Goal: Task Accomplishment & Management: Manage account settings

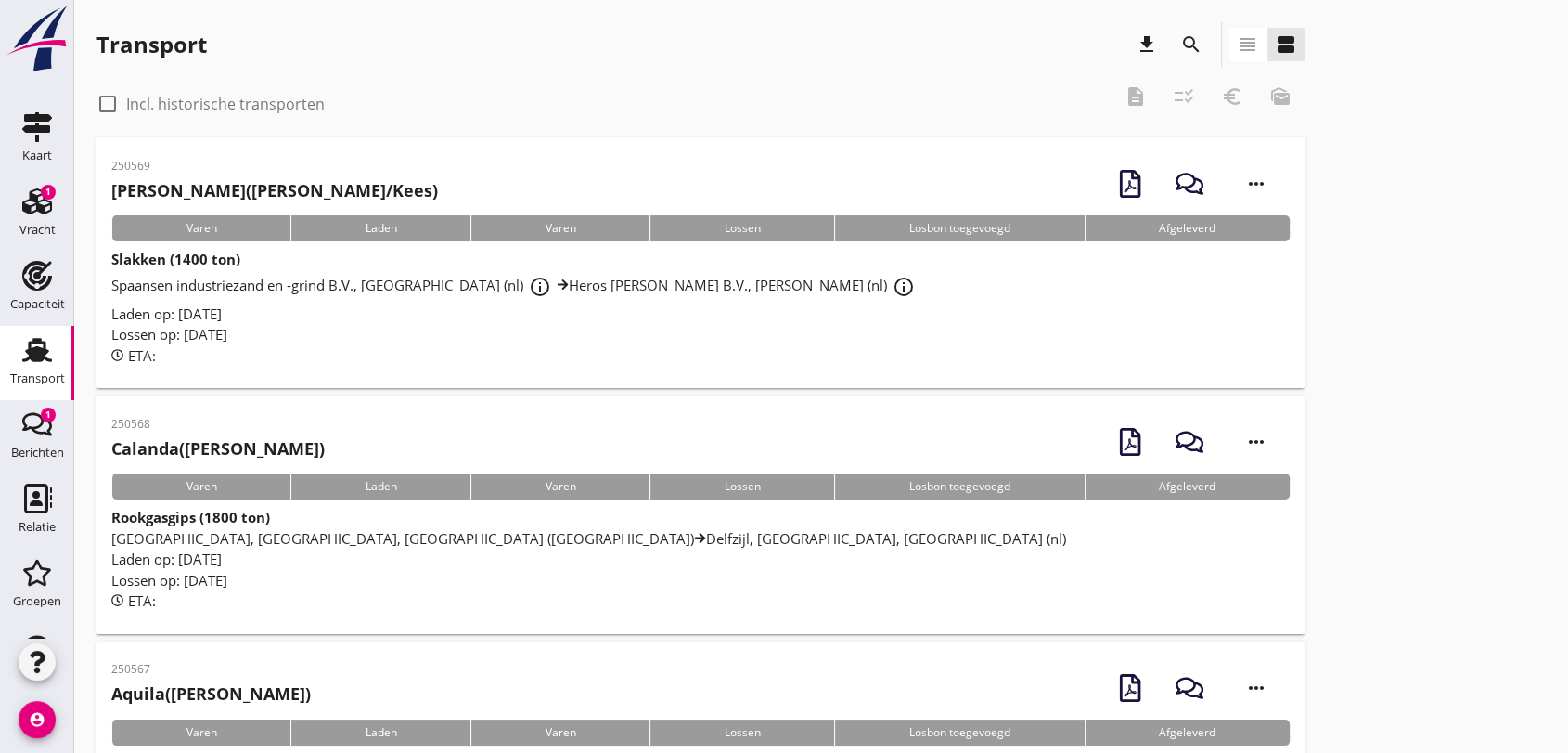
click at [694, 531] on icon at bounding box center [699, 537] width 12 height 12
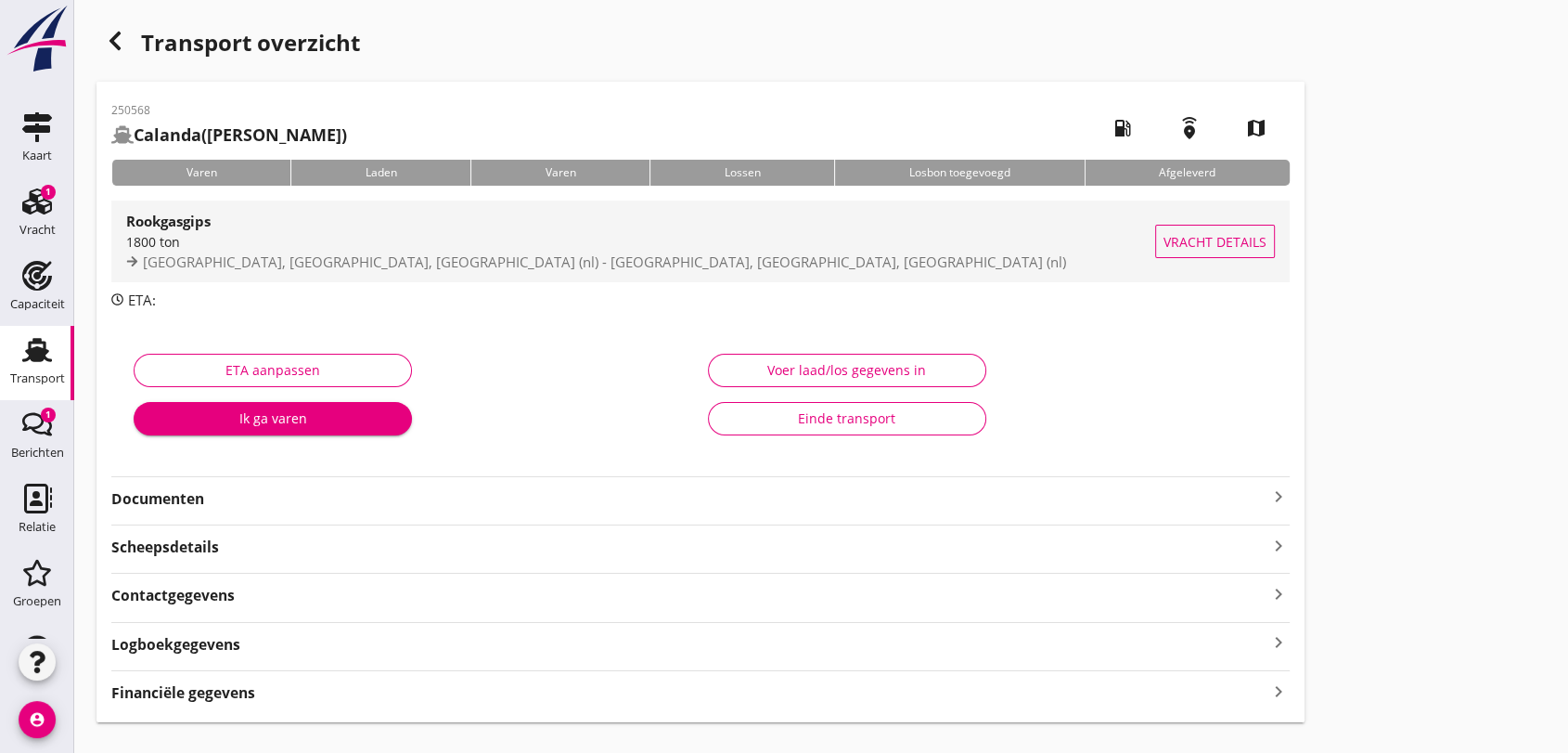
click at [300, 261] on span "[GEOGRAPHIC_DATA], [GEOGRAPHIC_DATA], [GEOGRAPHIC_DATA] (nl) - [GEOGRAPHIC_DATA…" at bounding box center [604, 262] width 923 height 19
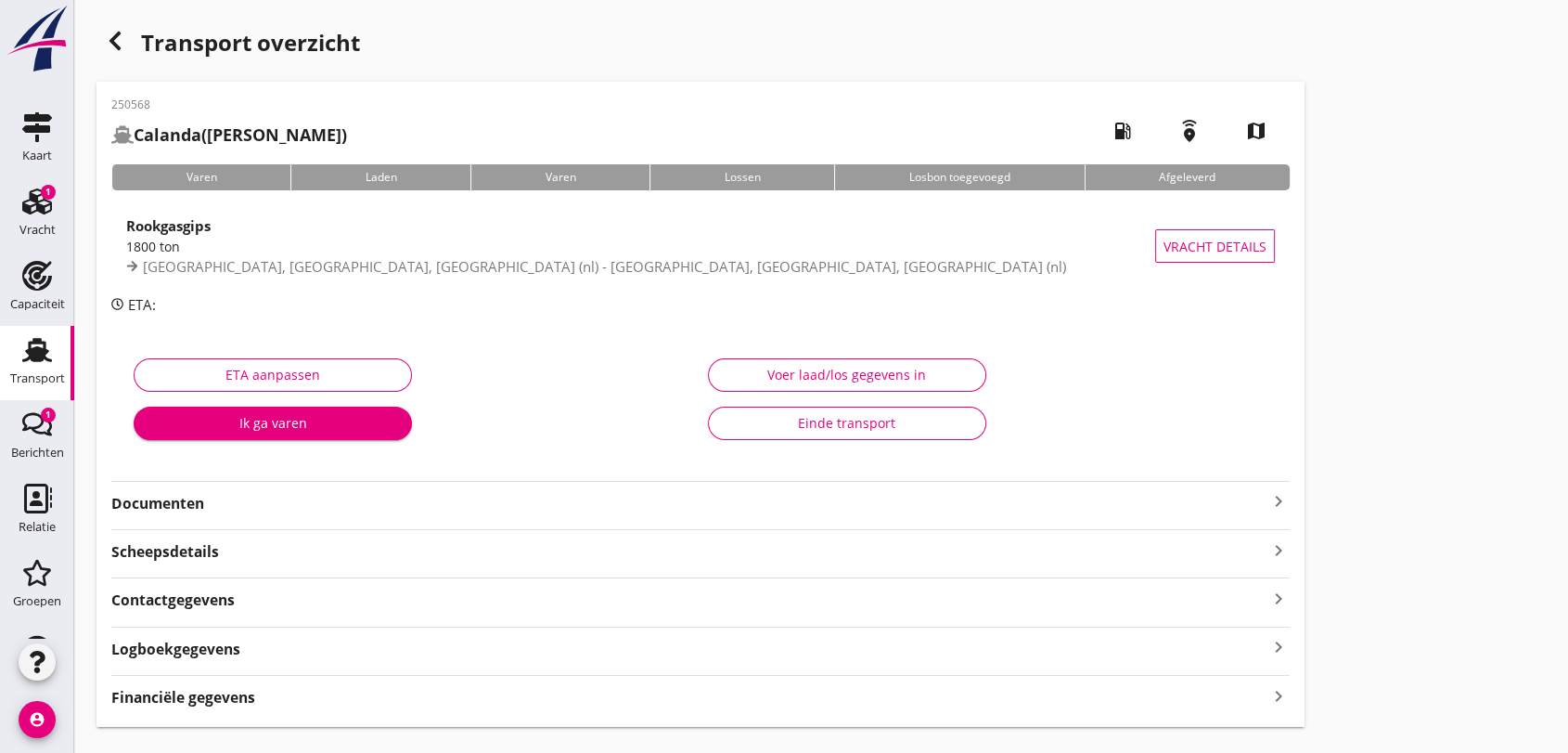
click at [23, 354] on use at bounding box center [38, 350] width 30 height 24
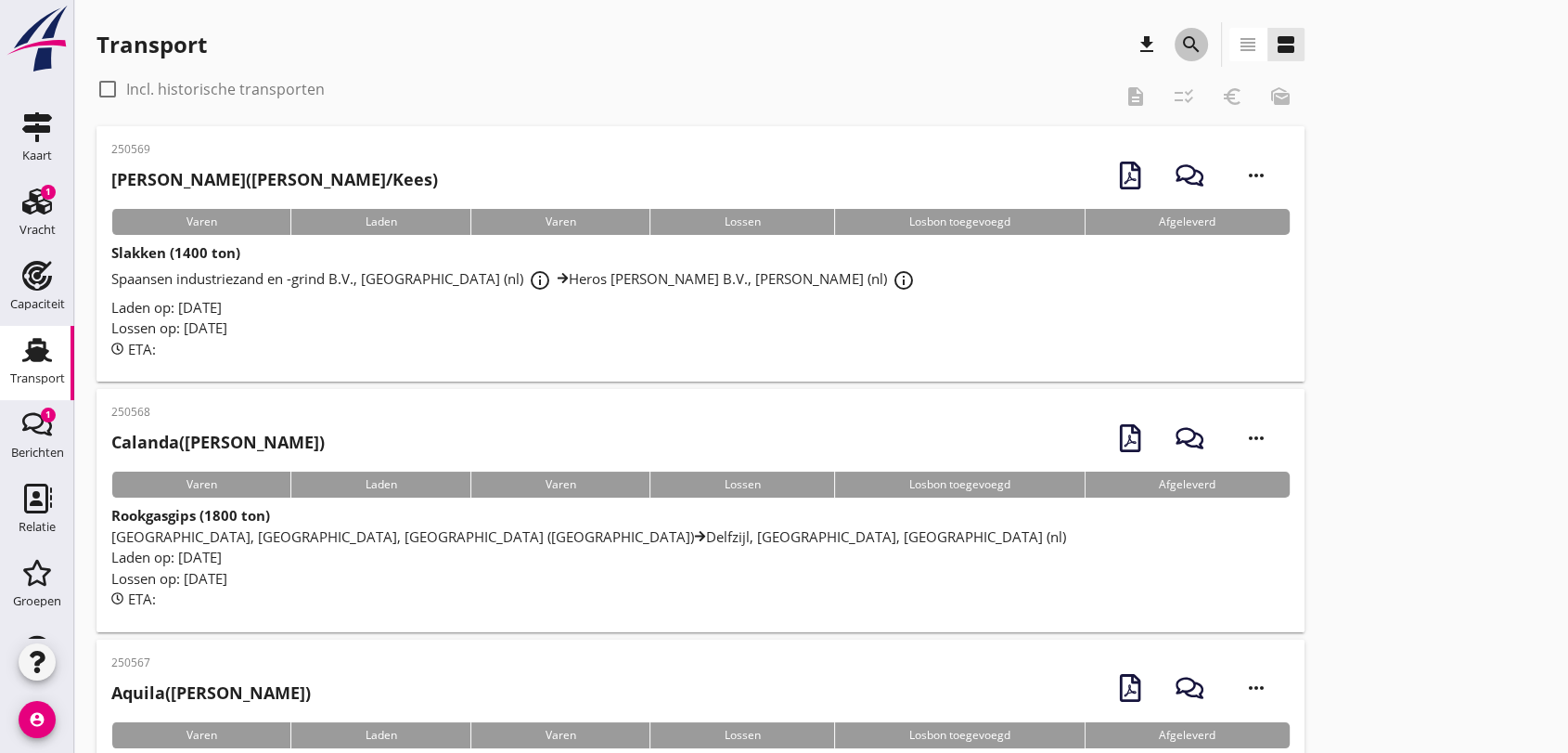
click at [1188, 41] on icon "search" at bounding box center [1191, 45] width 23 height 23
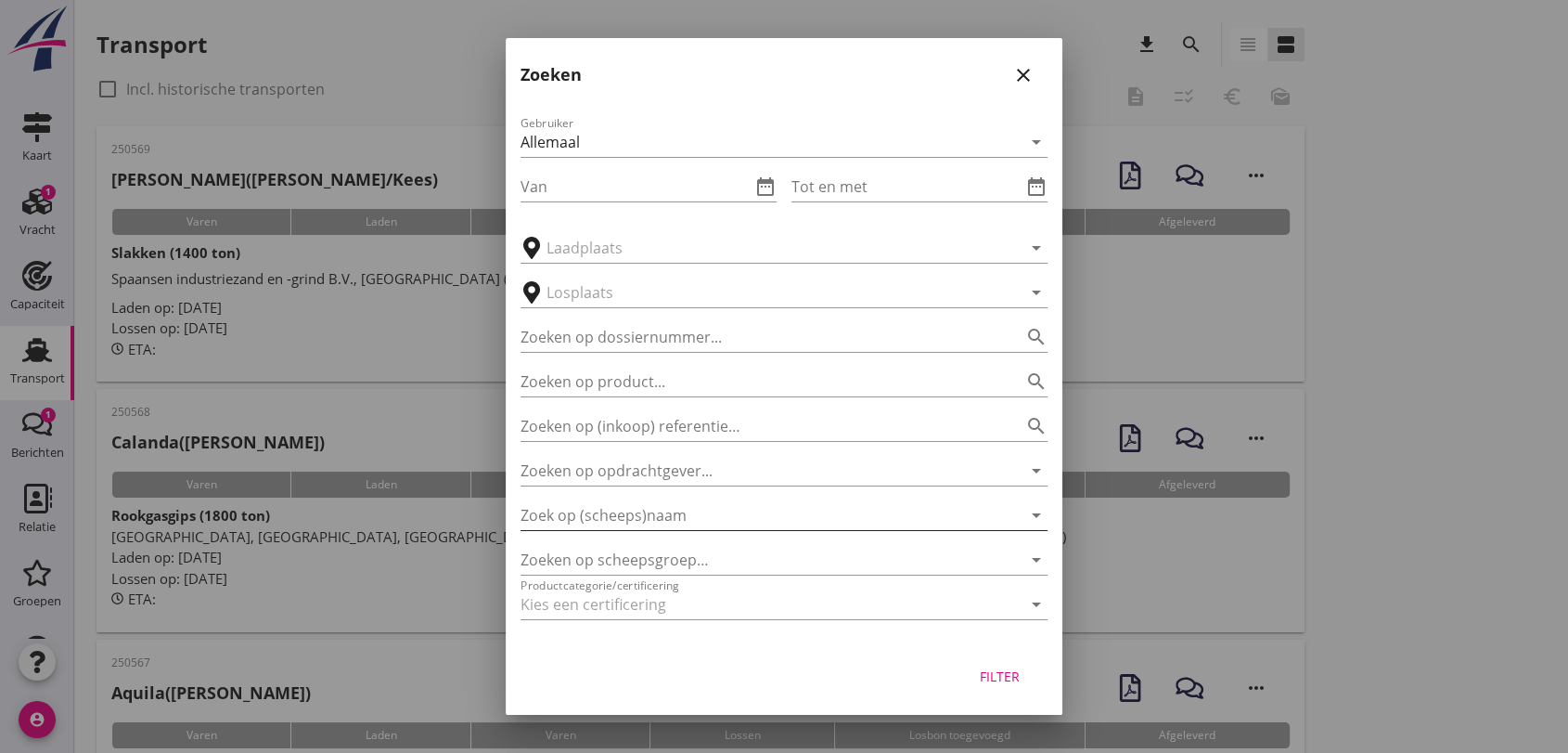
click at [661, 515] on input "Zoek op (scheeps)naam" at bounding box center [758, 515] width 475 height 30
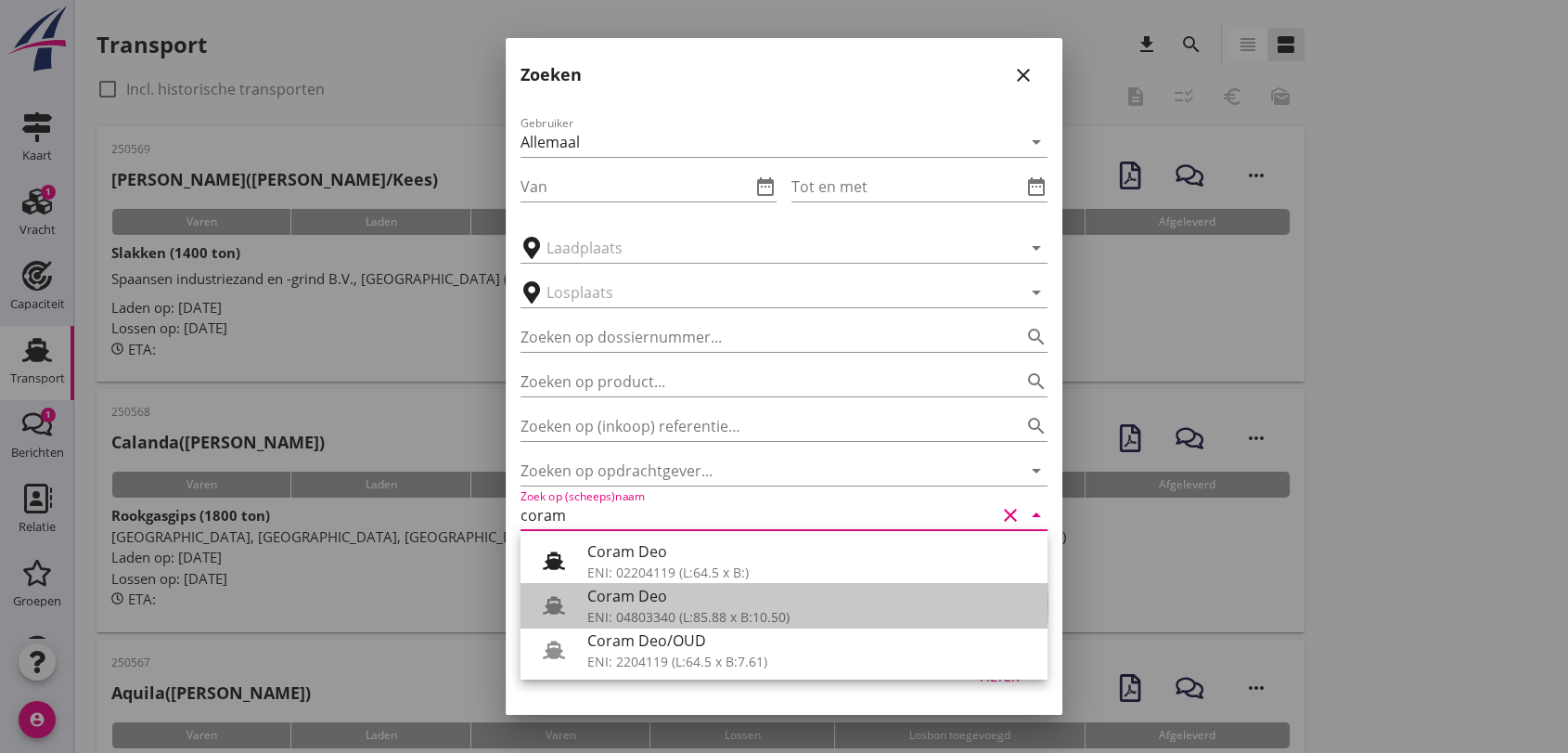
click at [680, 620] on div "ENI: 04803340 (L:85.88 x B:10.50)" at bounding box center [810, 616] width 445 height 20
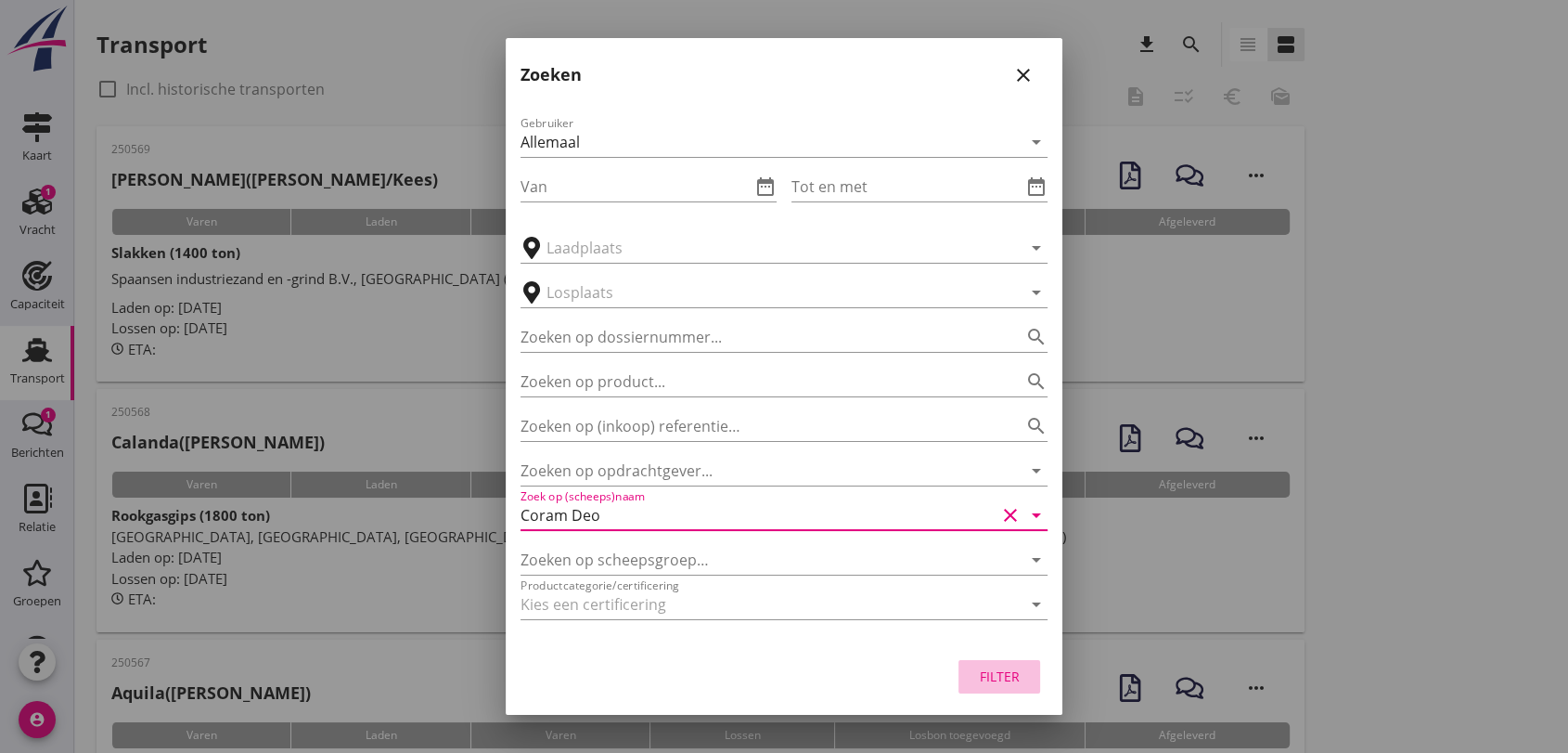
click at [995, 674] on div "Filter" at bounding box center [999, 676] width 52 height 20
type input "Coram Deo"
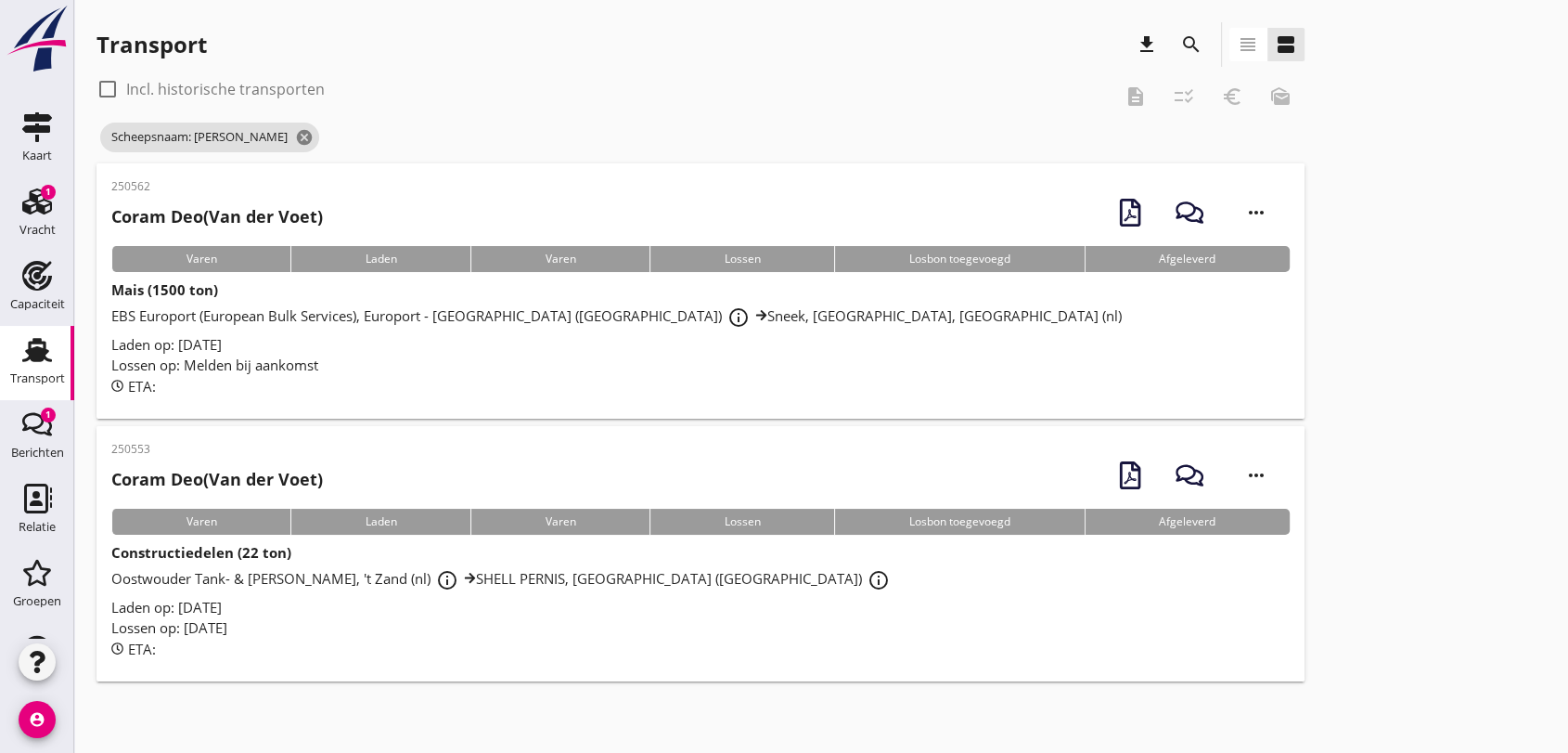
click at [455, 578] on span "Oostwouder Tank- & Silobouw, 't Zand (nl) info_outline SHELL PERNIS, [GEOGRAPHI…" at bounding box center [503, 578] width 784 height 19
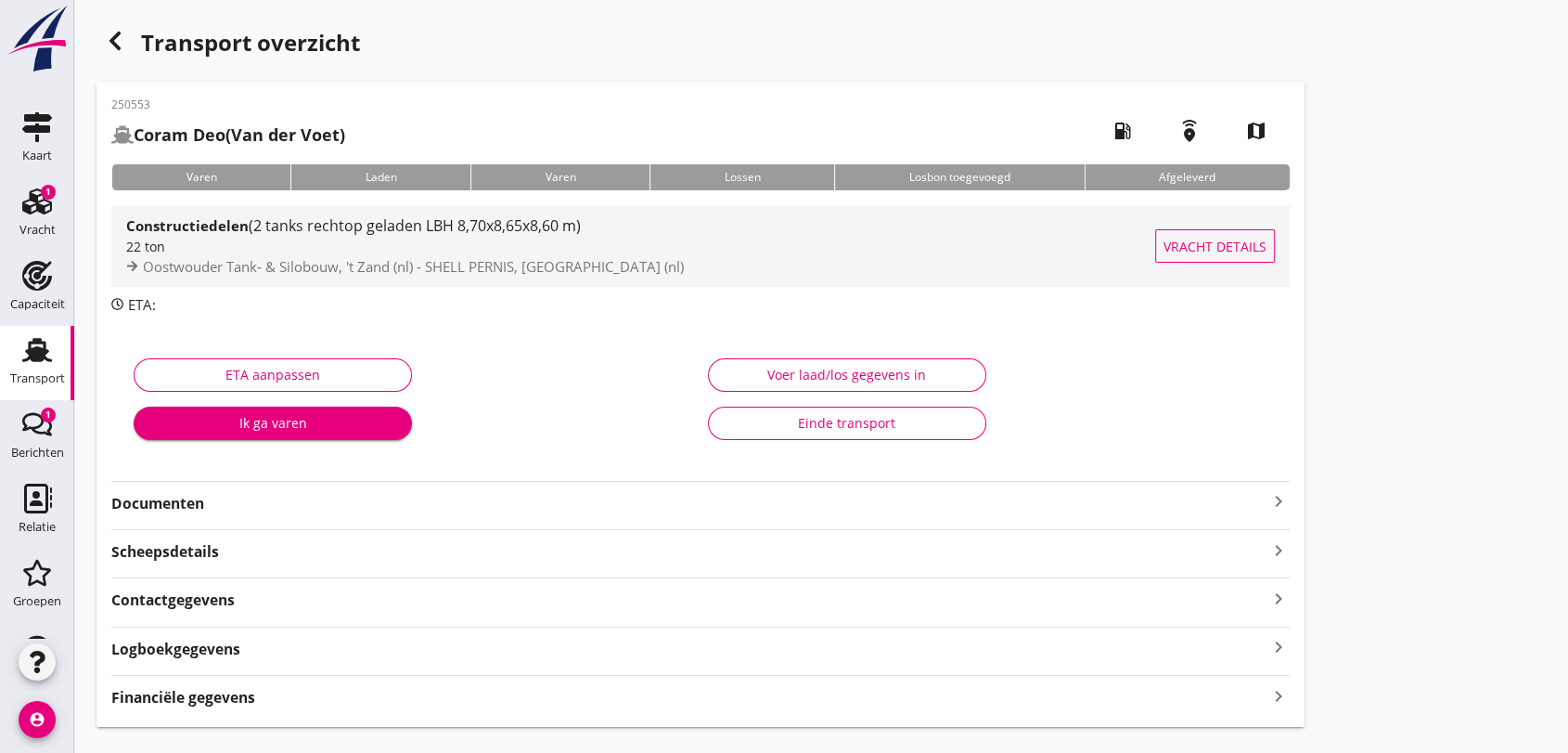
click at [363, 222] on span "(2 tanks rechtop geladen LBH 8,70x8,65x8,60 m)" at bounding box center [415, 225] width 332 height 21
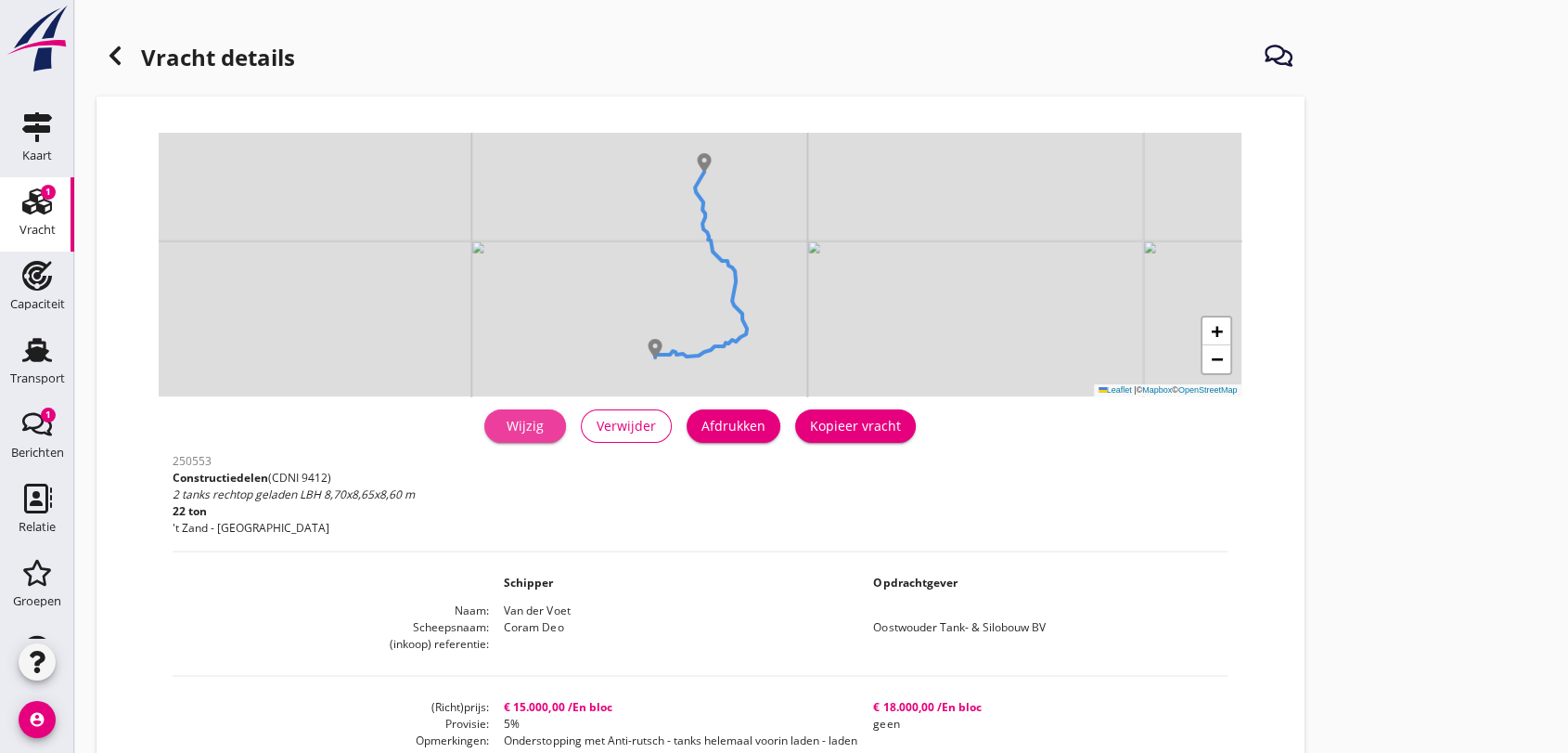
click at [533, 425] on div "Wijzig" at bounding box center [525, 425] width 52 height 20
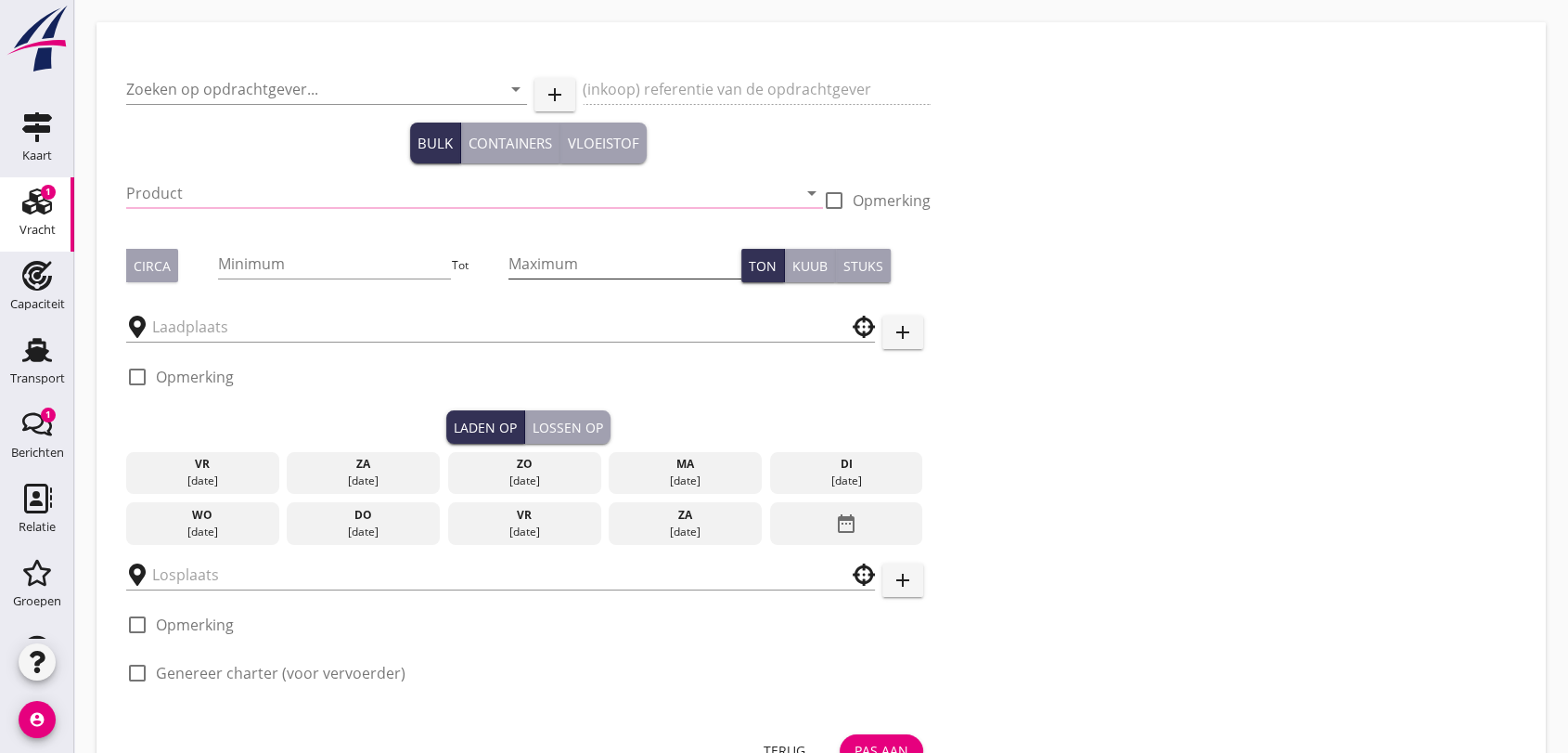
type input "Oostwouder Tank- & Silobouw BV"
type input "Constructiedelen (9412)"
checkbox input "true"
type input "22"
checkbox input "true"
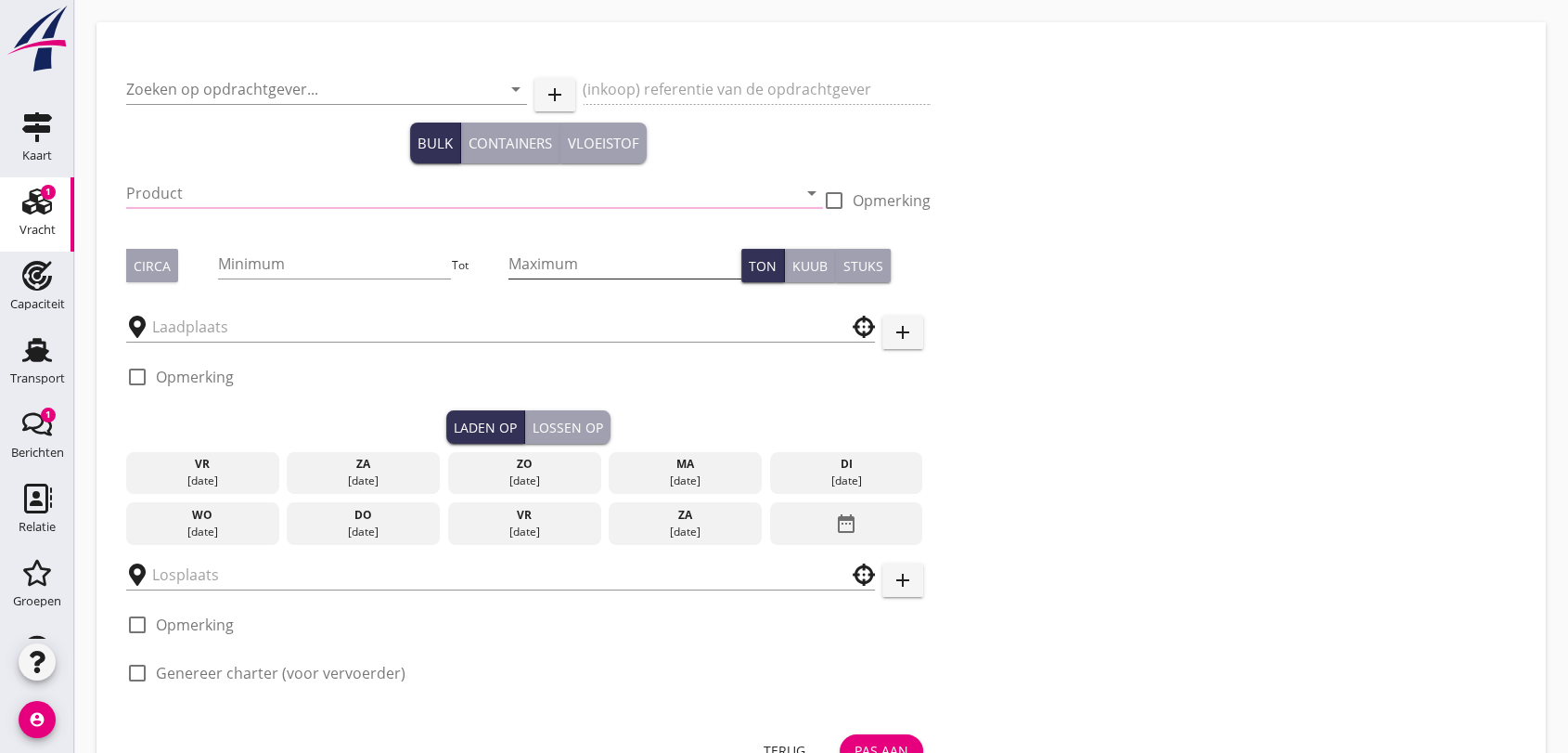
checkbox input "true"
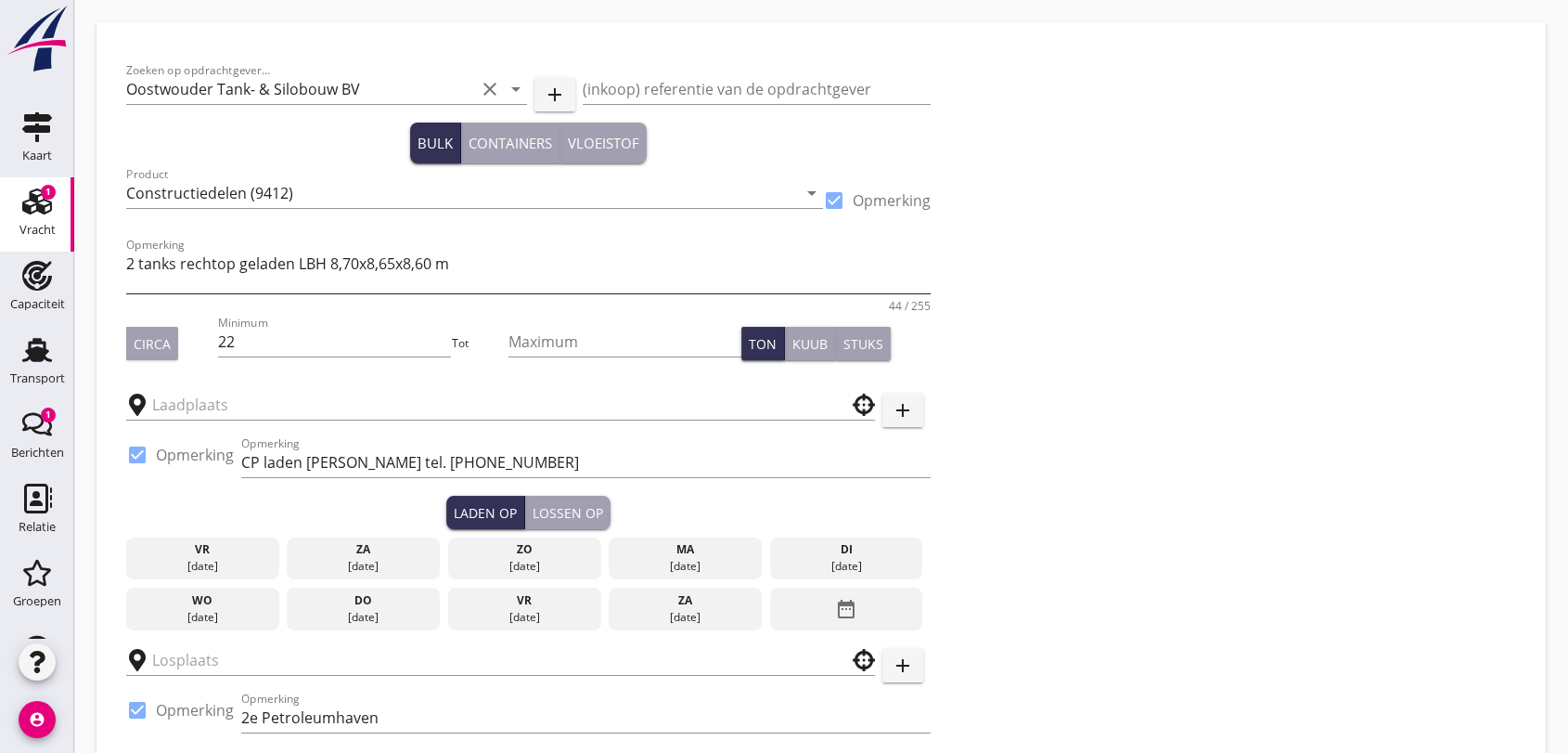
type input "Oostwouder Tank- & Silobouw"
type input "SHELL PERNIS"
checkbox input "true"
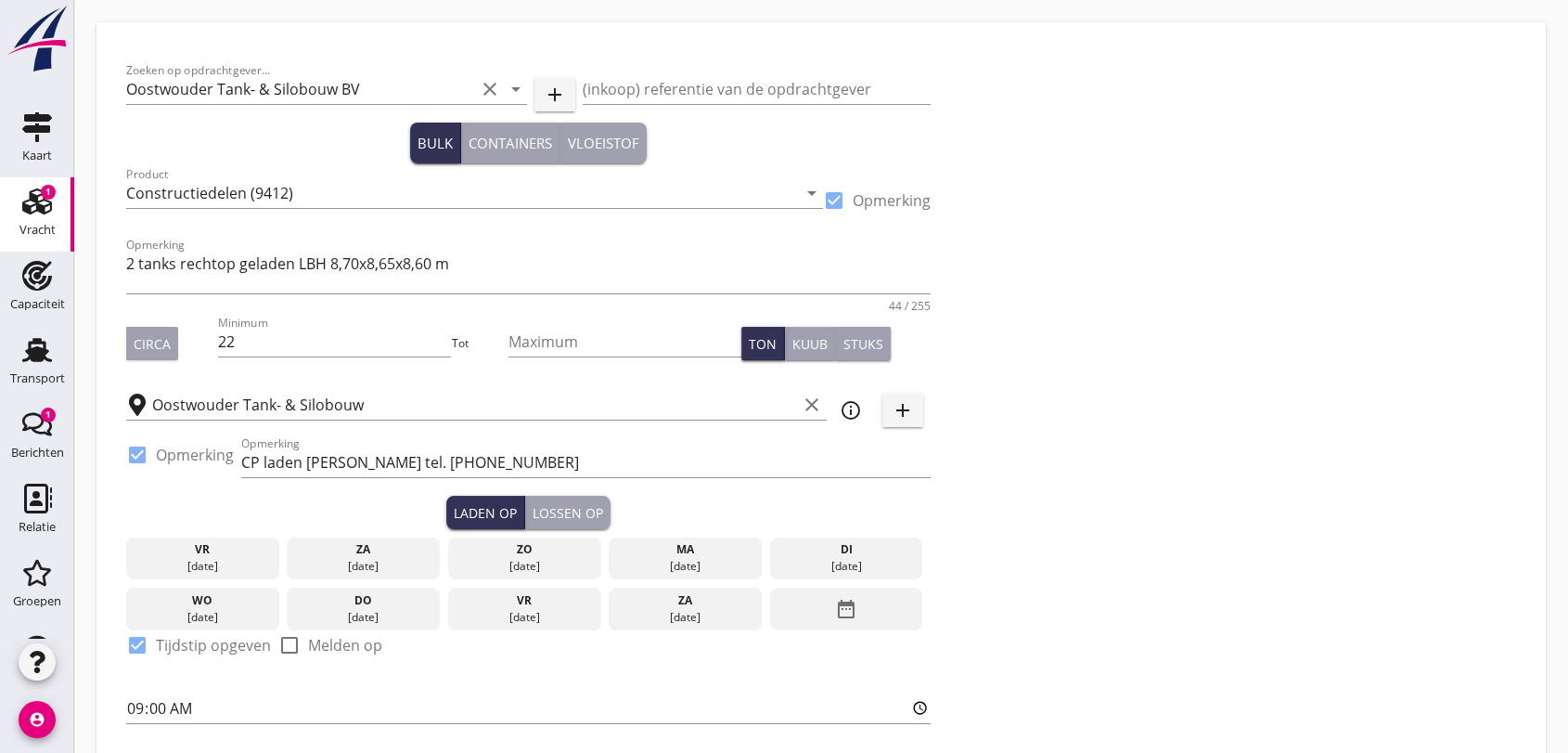
type input "15000"
type textarea "Onderstopping met Anti-rutsch - tanks helemaal voorin laden - laden in 't Zand …"
radio input "false"
checkbox input "true"
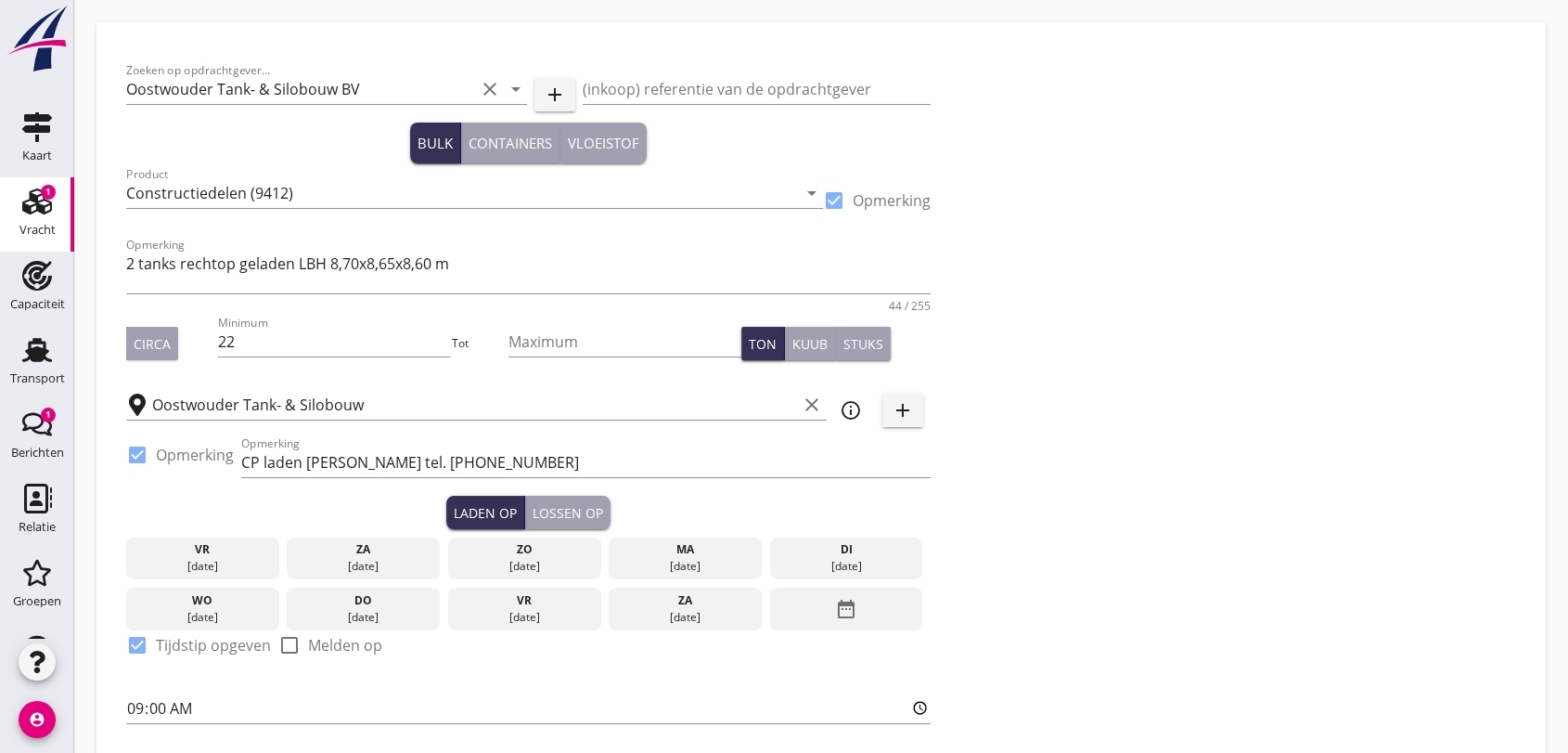
type input "15"
type input "16"
type input "5"
type input "14"
type input "18000"
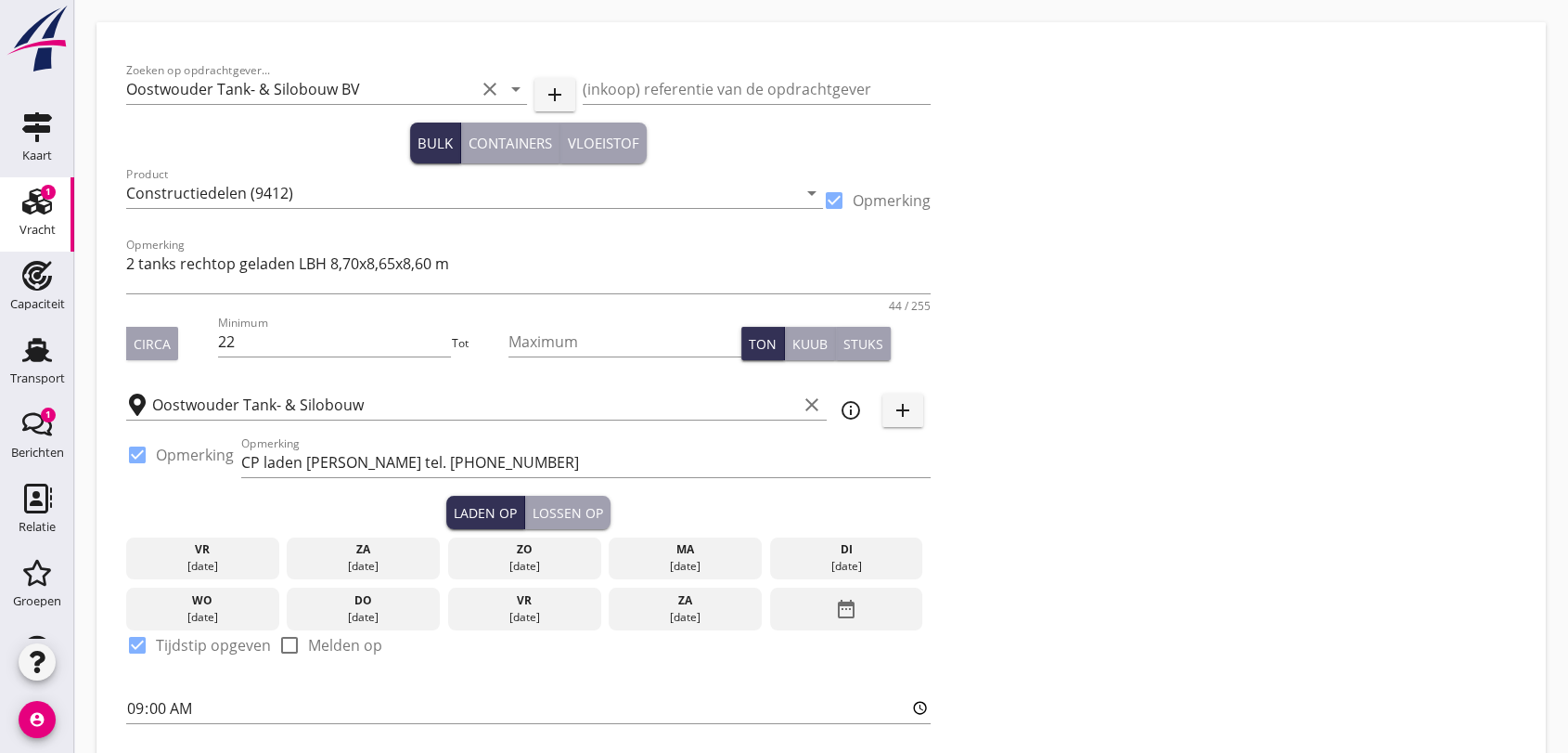
radio input "false"
checkbox input "true"
type input "12"
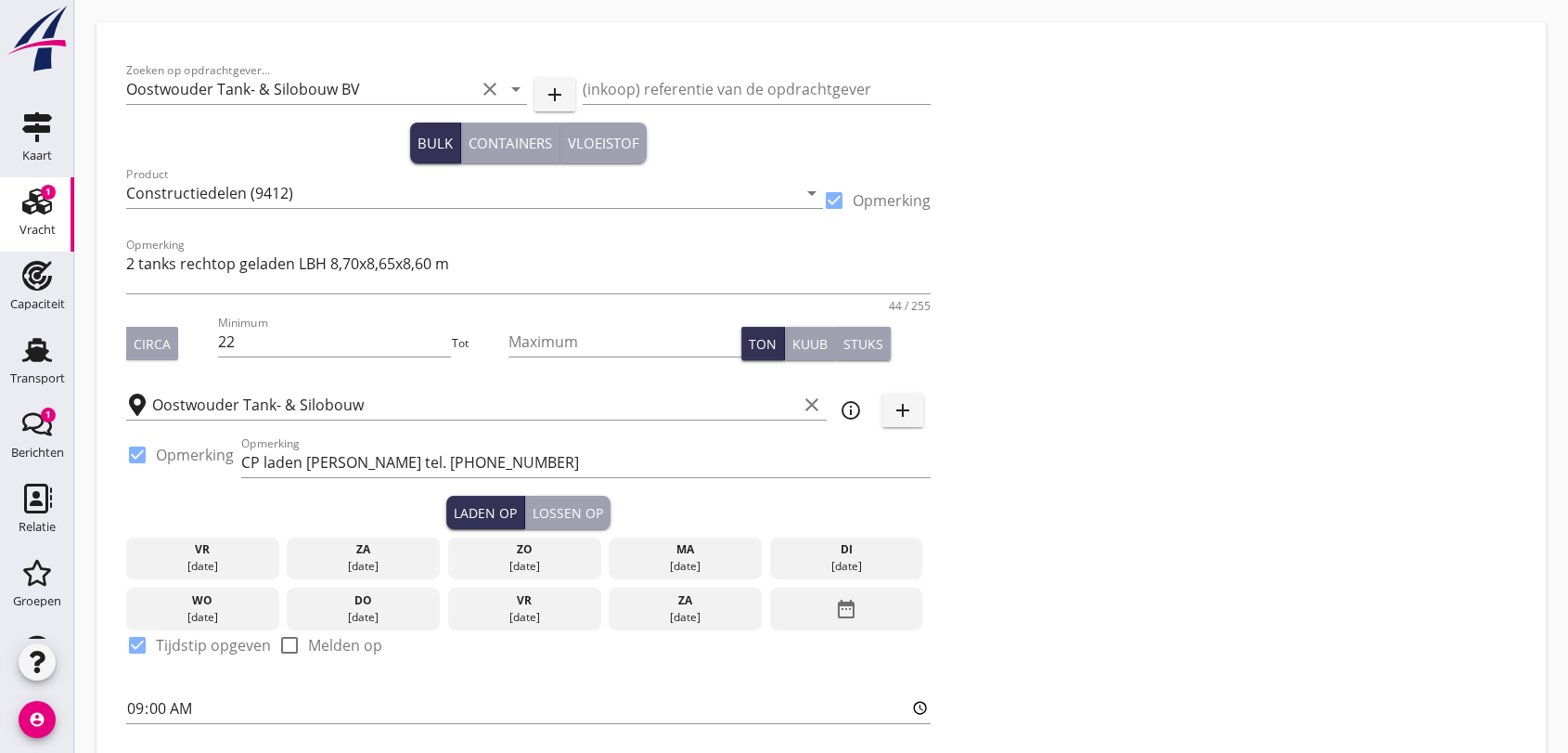
type input "15"
click at [709, 86] on input "(inkoop) referentie van de opdrachtgever" at bounding box center [758, 89] width 349 height 30
type input "O"
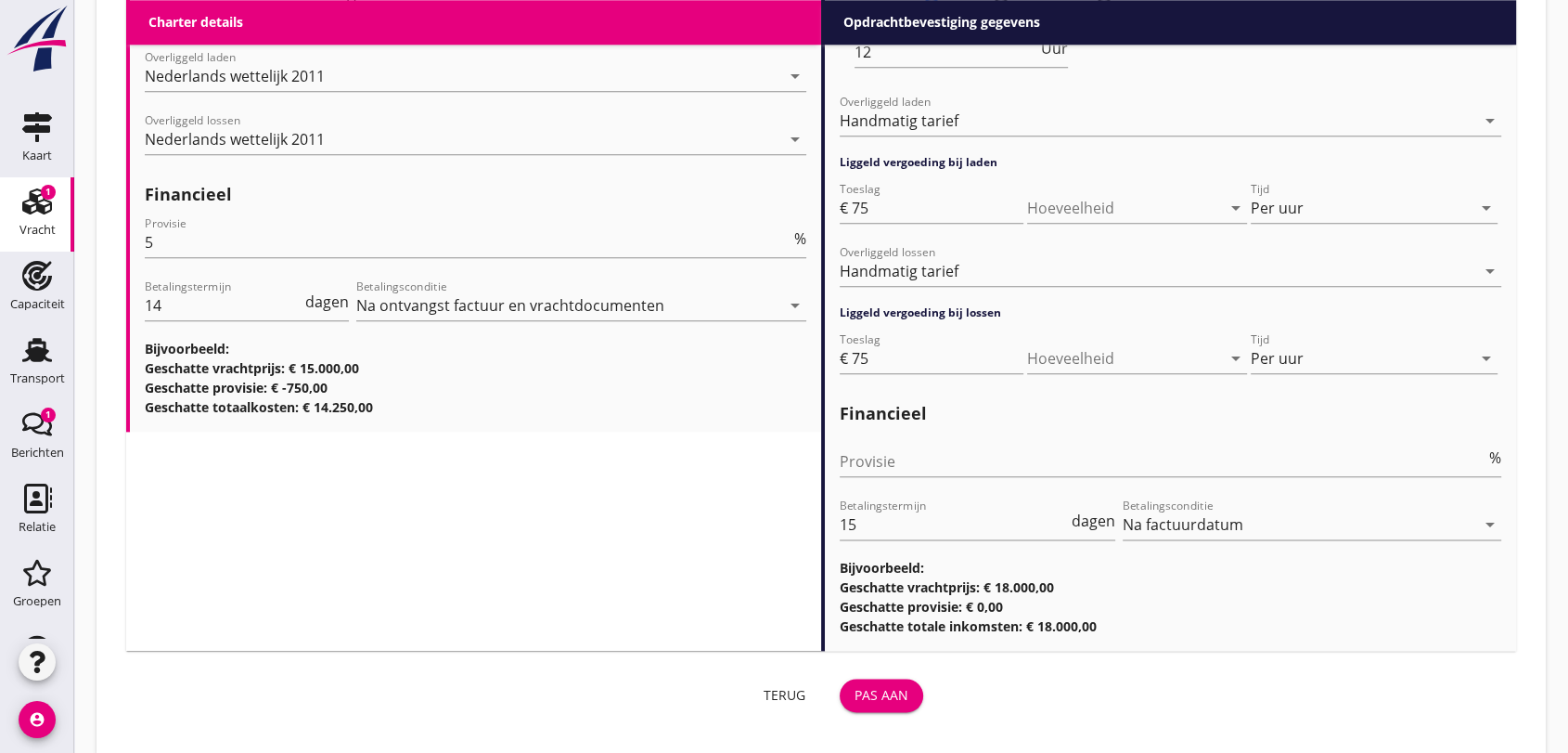
scroll to position [2190, 0]
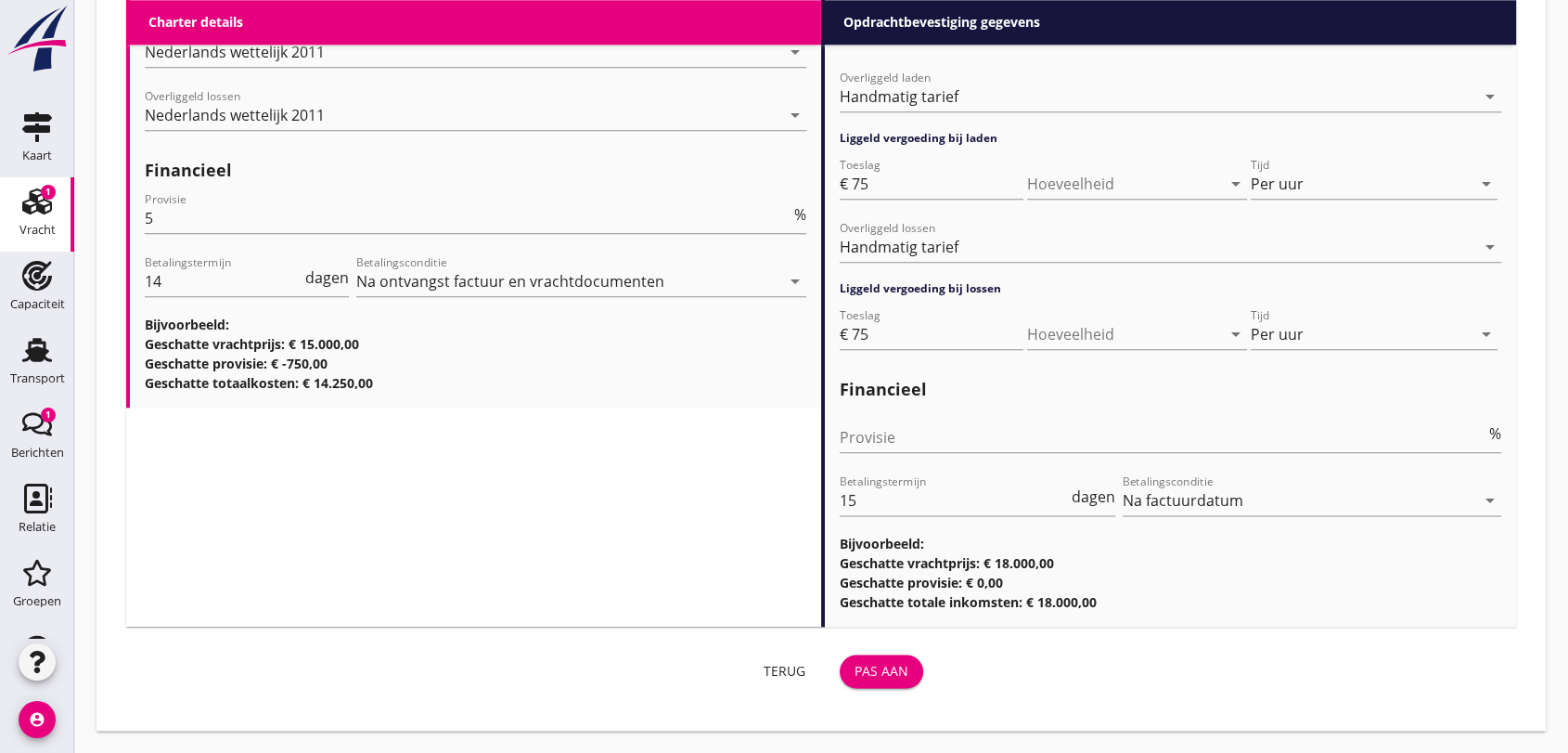
type input "Ordernummer 1450"
click at [899, 674] on div "Pas aan" at bounding box center [881, 670] width 54 height 20
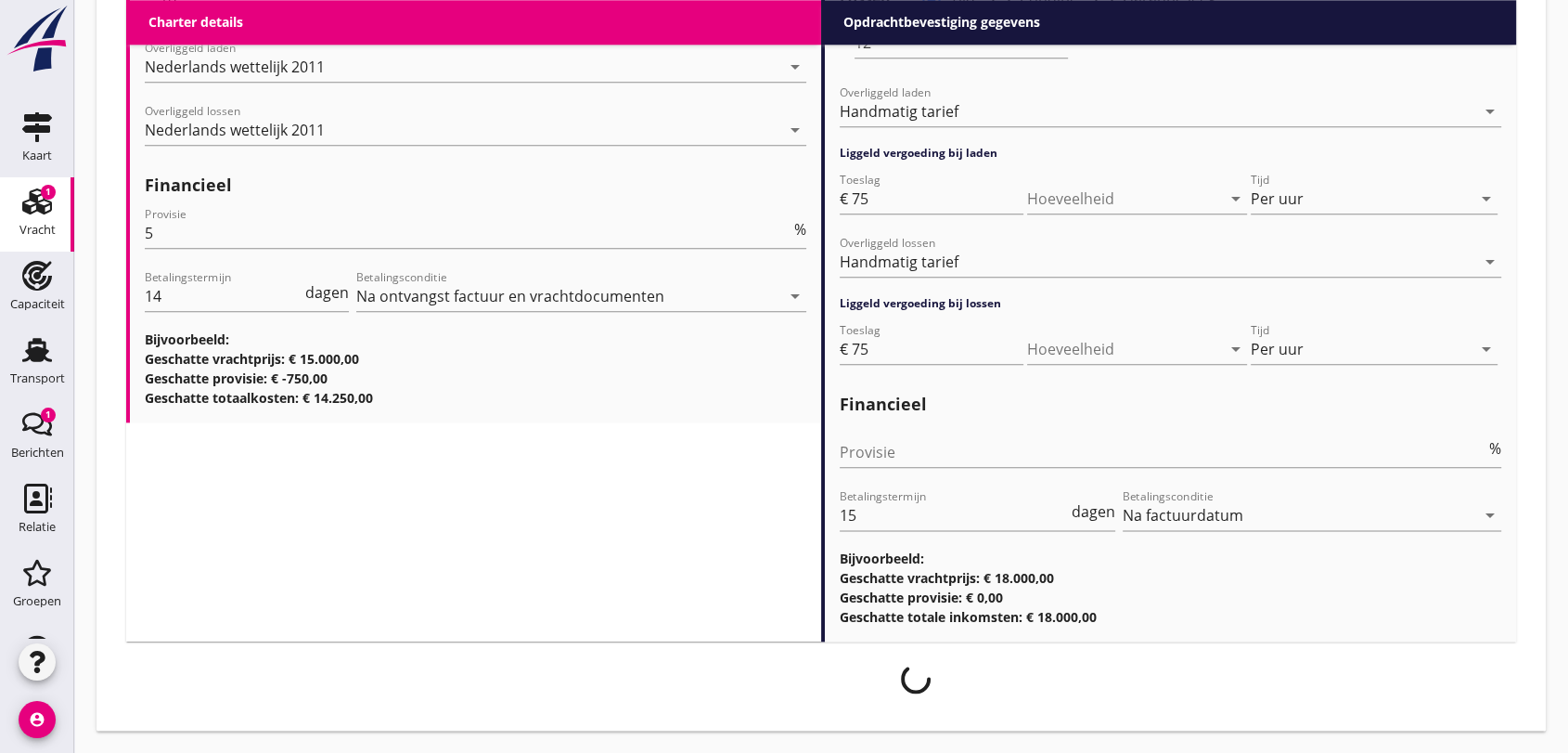
scroll to position [2174, 0]
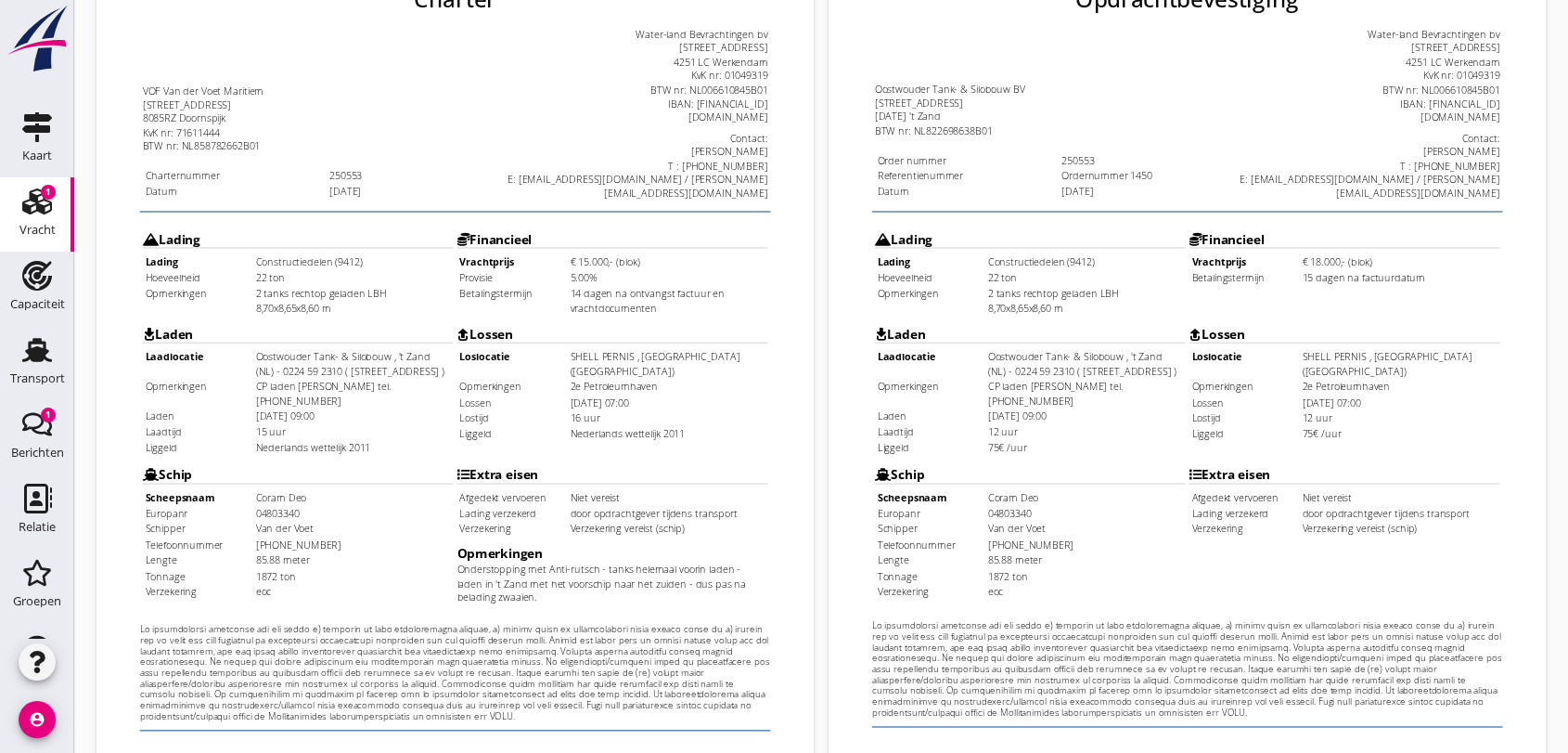
scroll to position [594, 0]
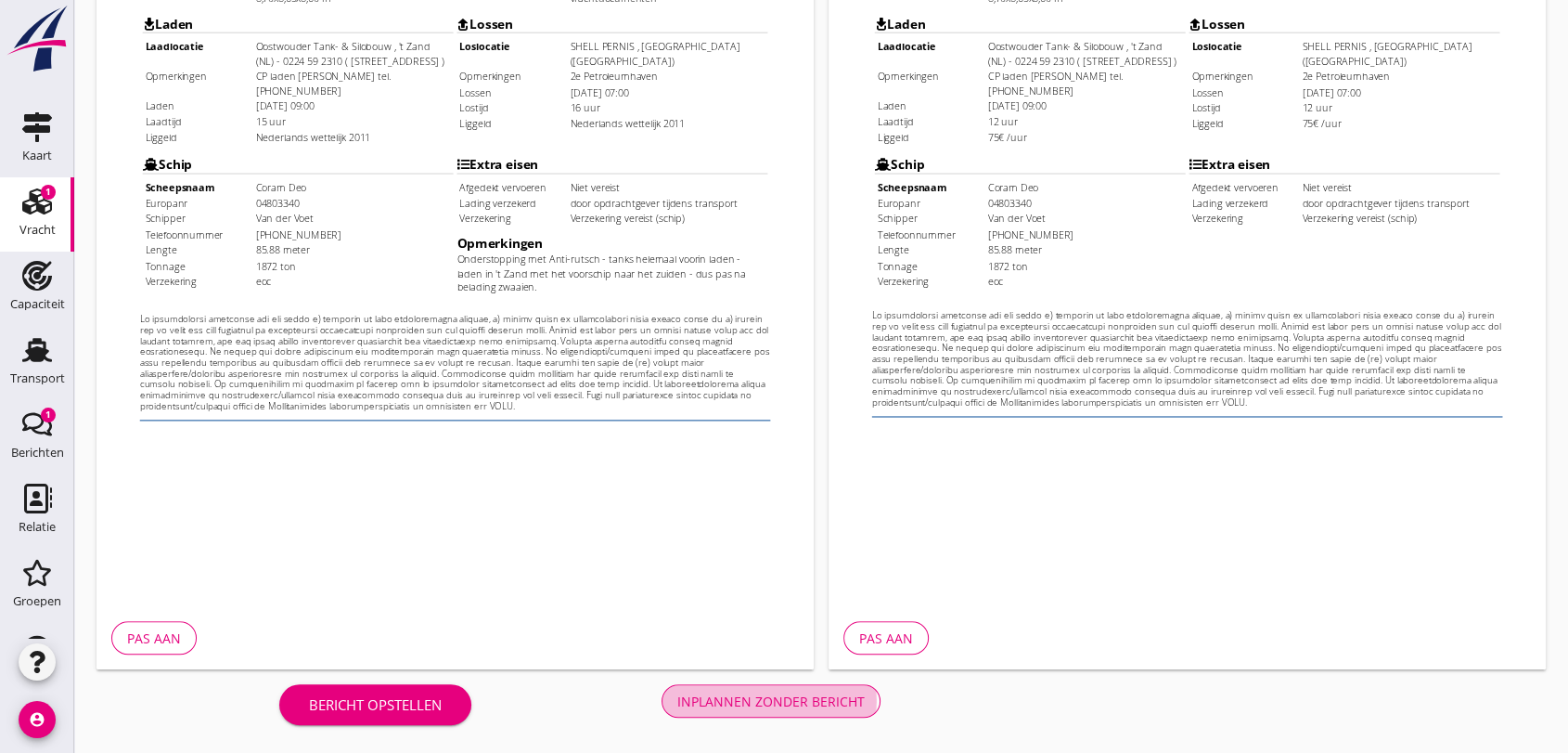
click at [804, 700] on div "Inplannen zonder bericht" at bounding box center [772, 700] width 188 height 20
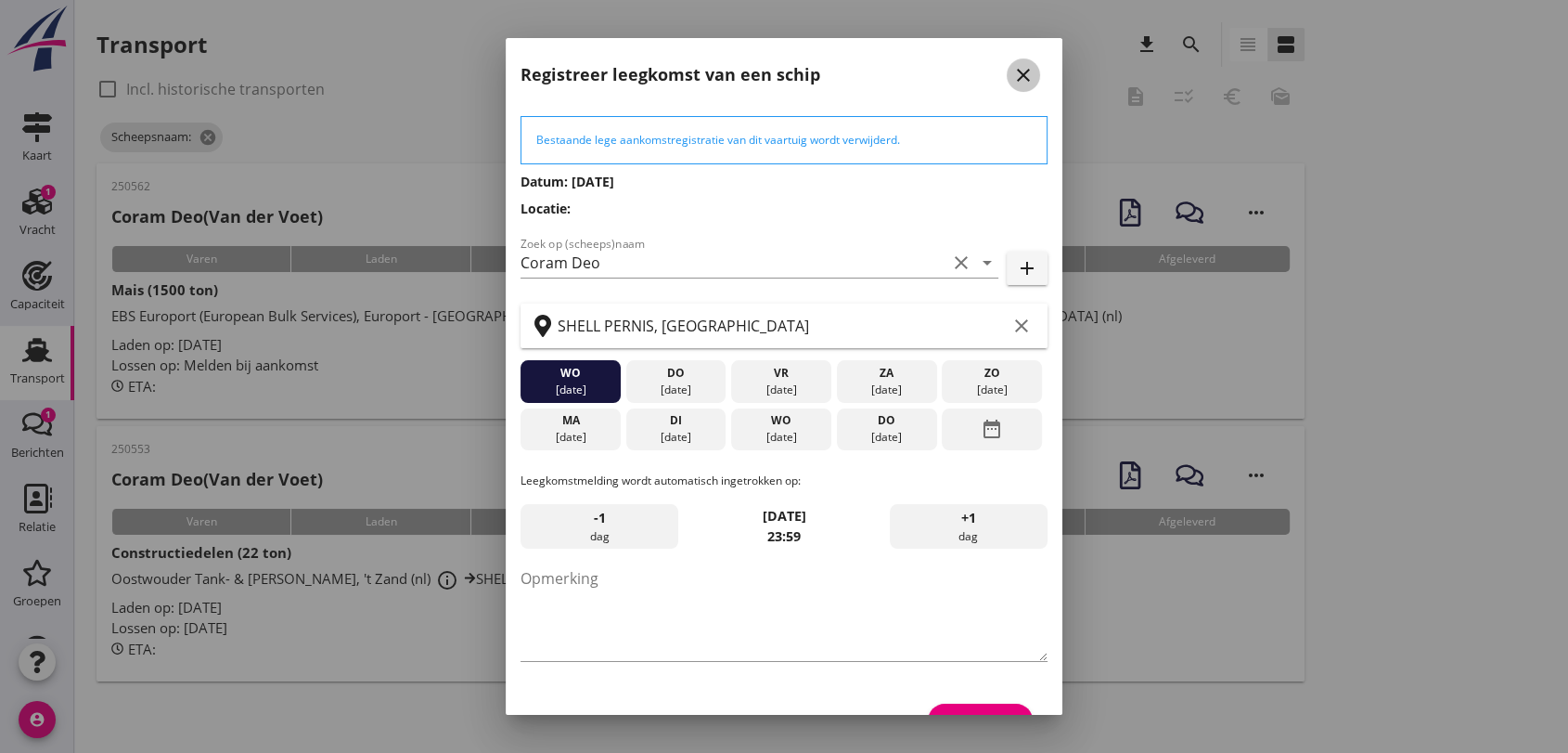
click at [1012, 72] on icon "close" at bounding box center [1023, 75] width 23 height 23
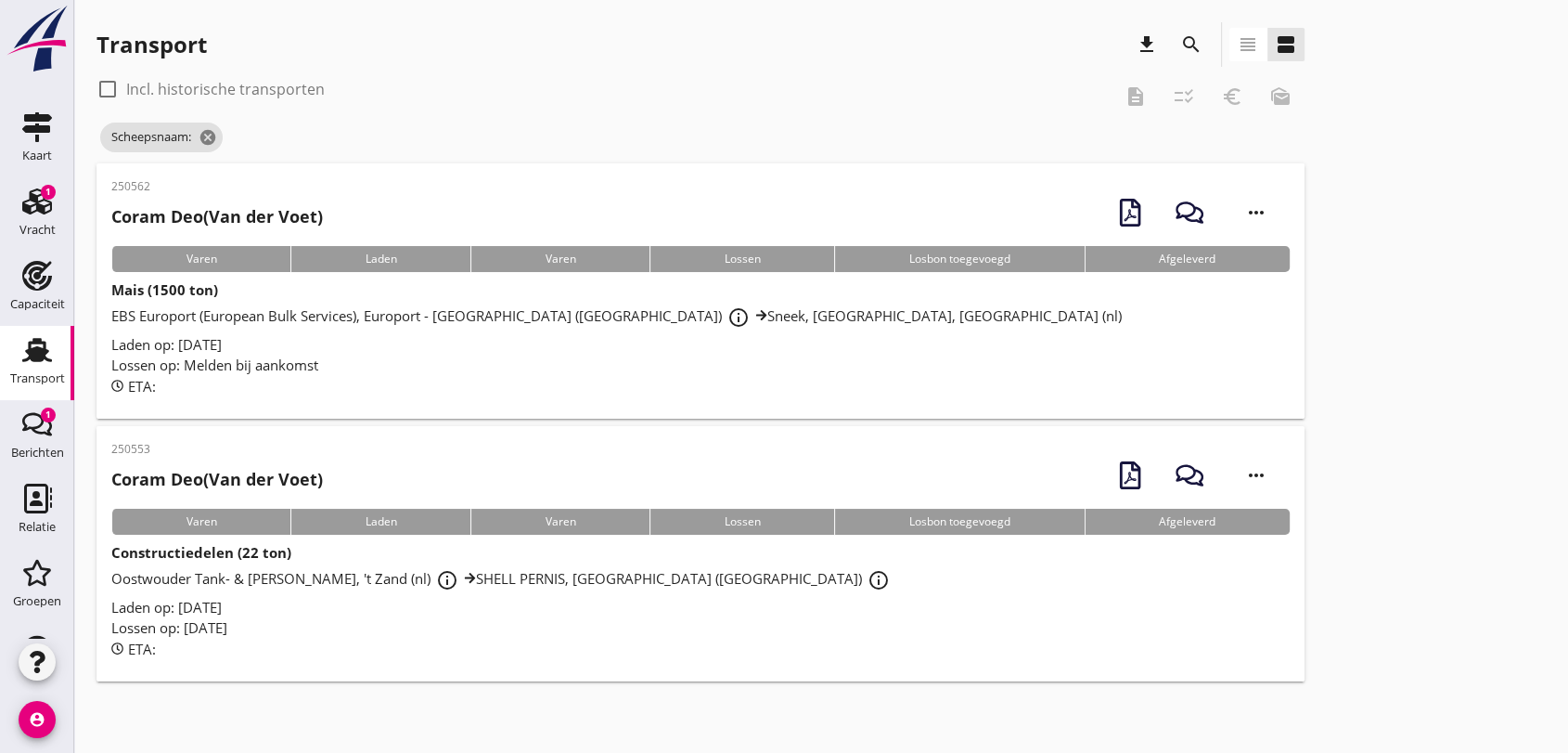
click at [529, 572] on span "Oostwouder Tank- & Silobouw, 't Zand (nl) info_outline SHELL PERNIS, [GEOGRAPHI…" at bounding box center [503, 578] width 784 height 19
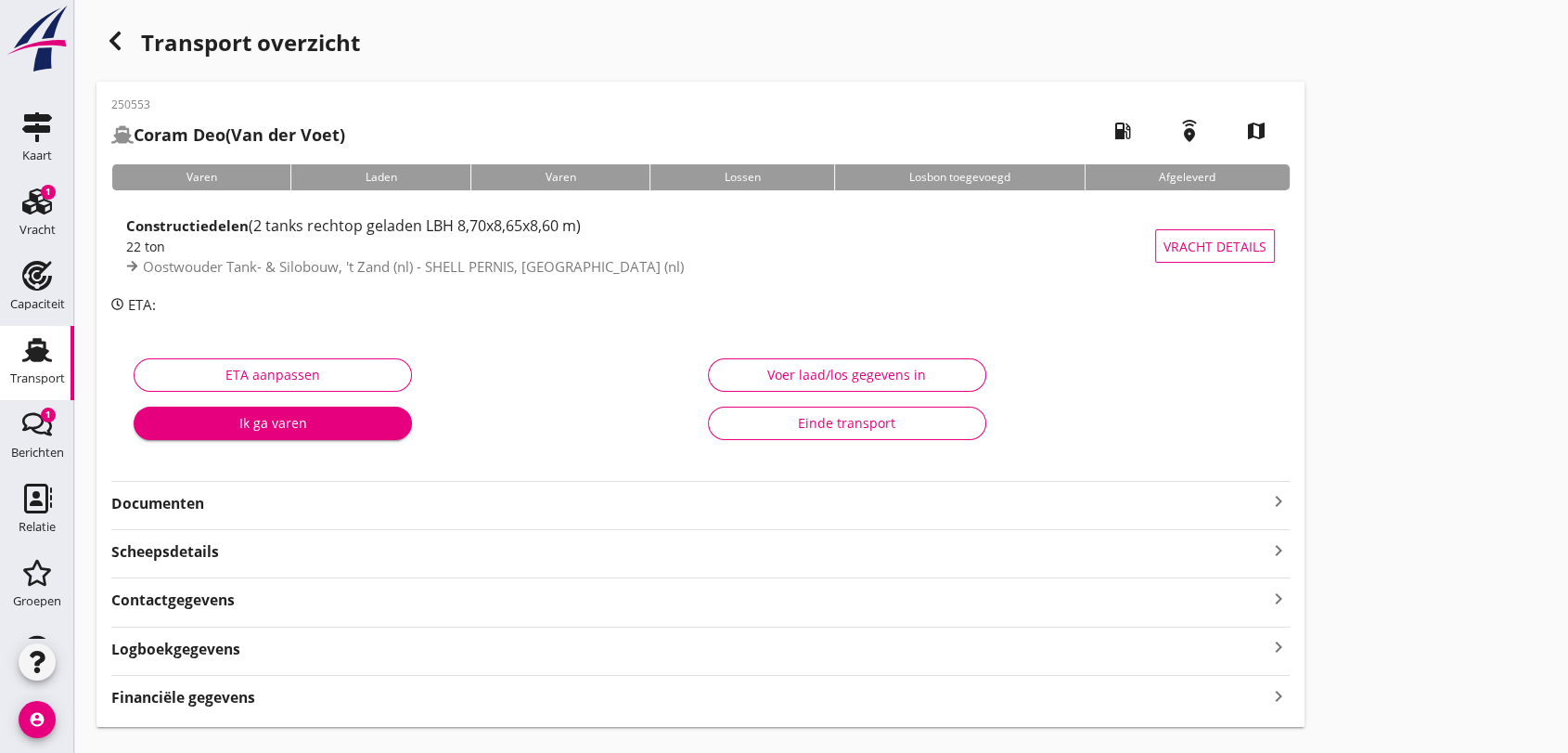
click at [193, 510] on strong "Documenten" at bounding box center [690, 503] width 1157 height 22
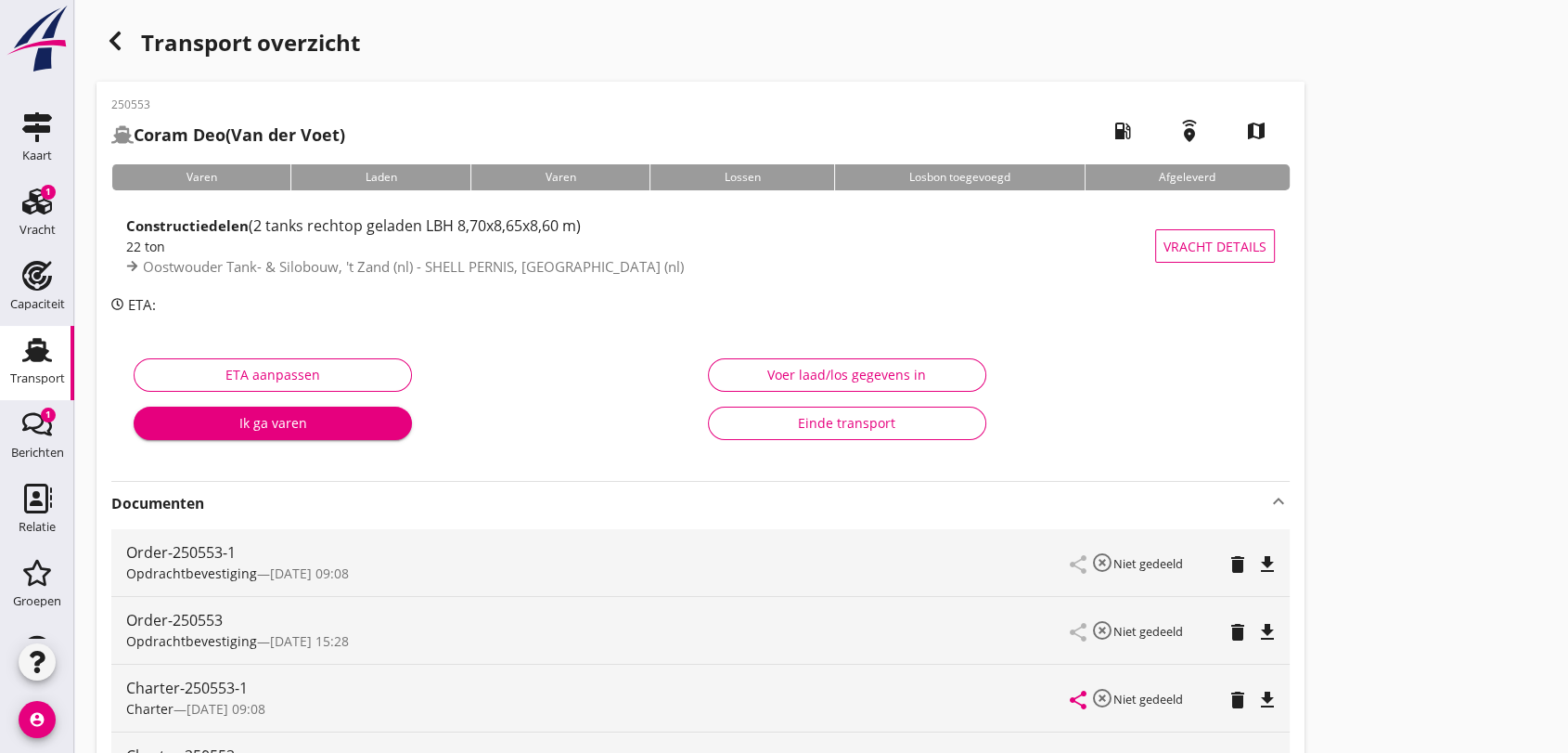
scroll to position [412, 0]
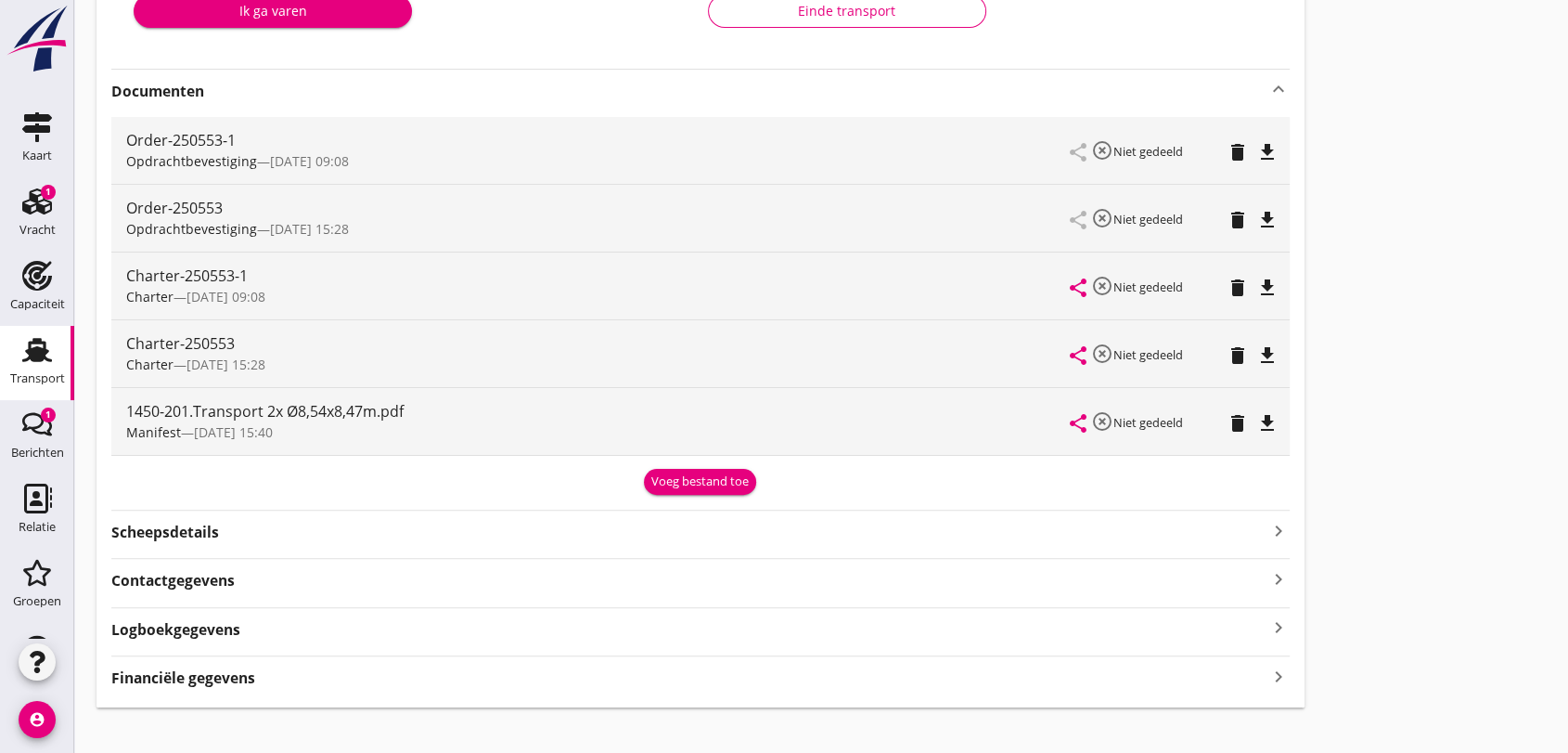
click at [1268, 150] on icon "file_download" at bounding box center [1268, 152] width 23 height 23
